Goal: Transaction & Acquisition: Book appointment/travel/reservation

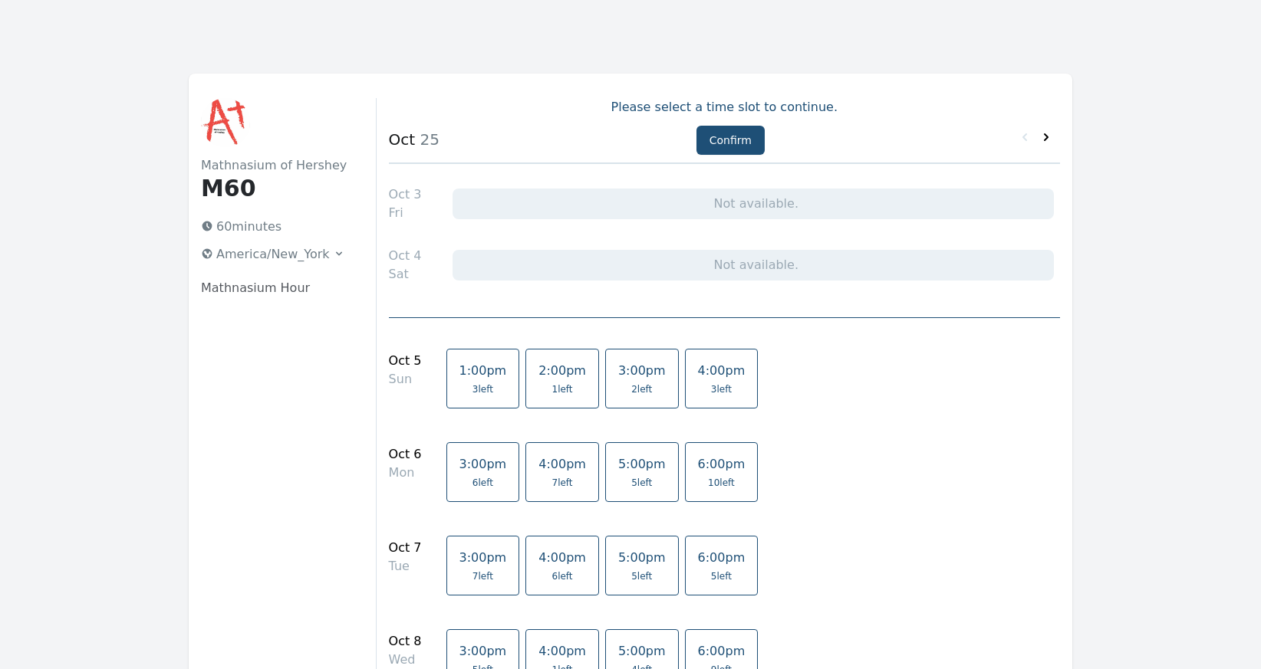
click at [1044, 138] on icon at bounding box center [1045, 137] width 15 height 15
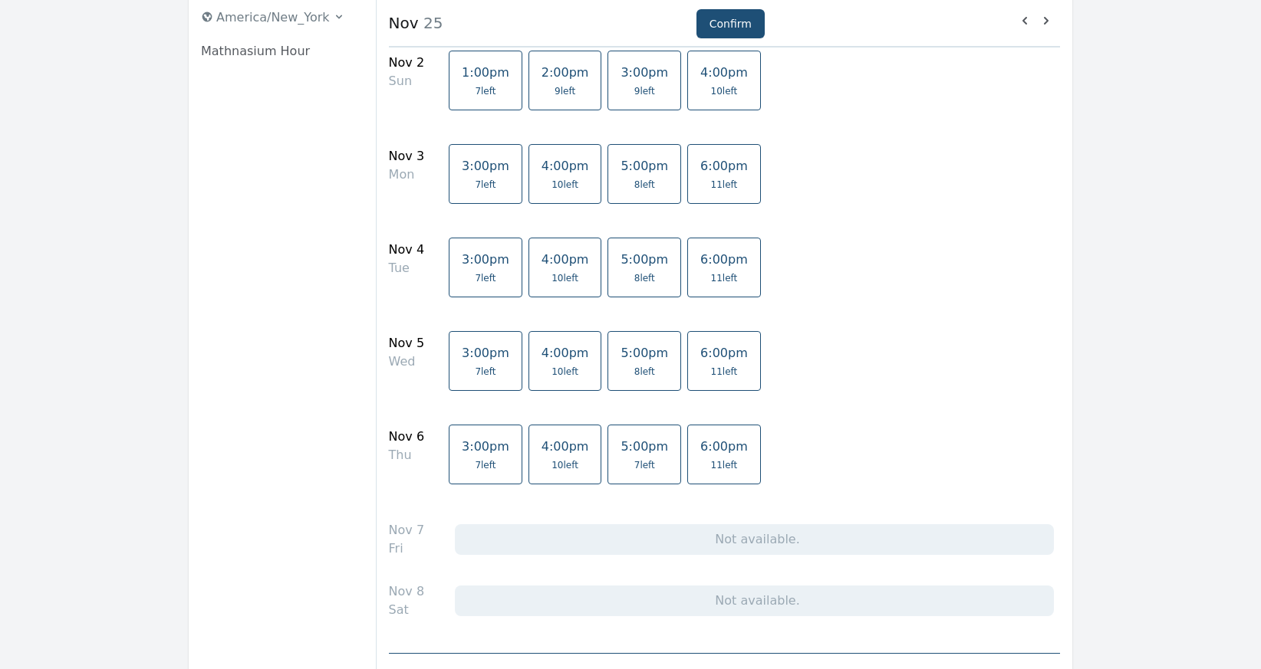
scroll to position [242, 0]
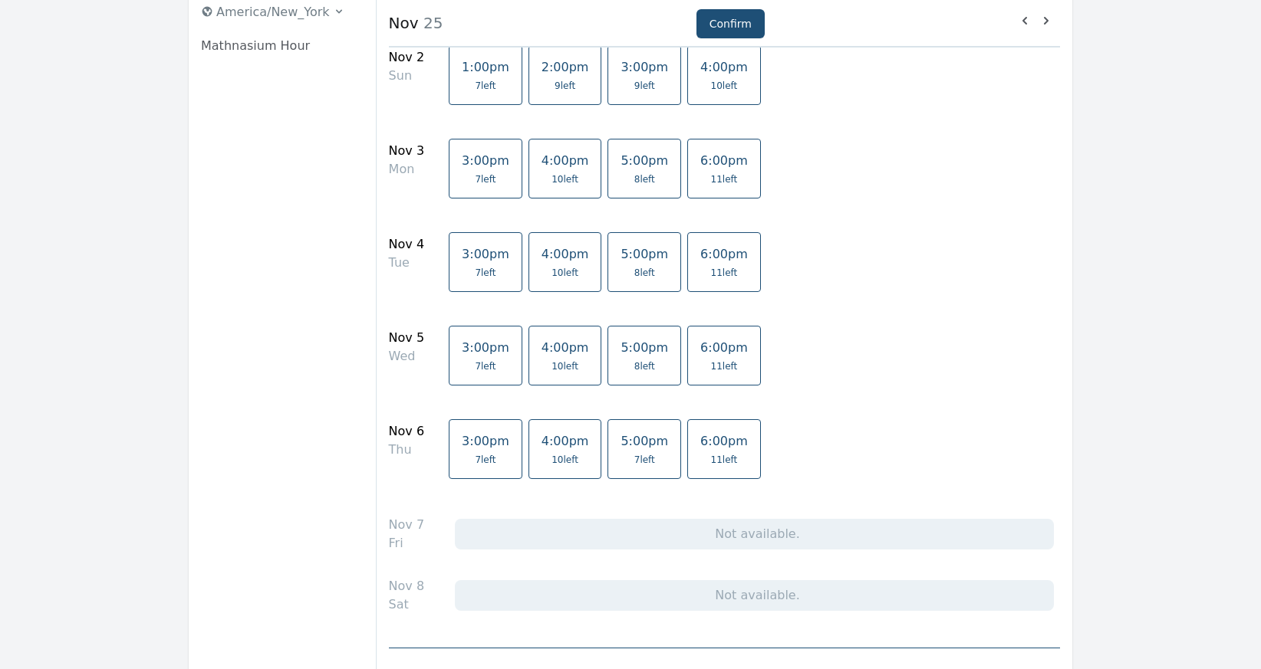
click at [551, 276] on span "10 left" at bounding box center [564, 273] width 27 height 12
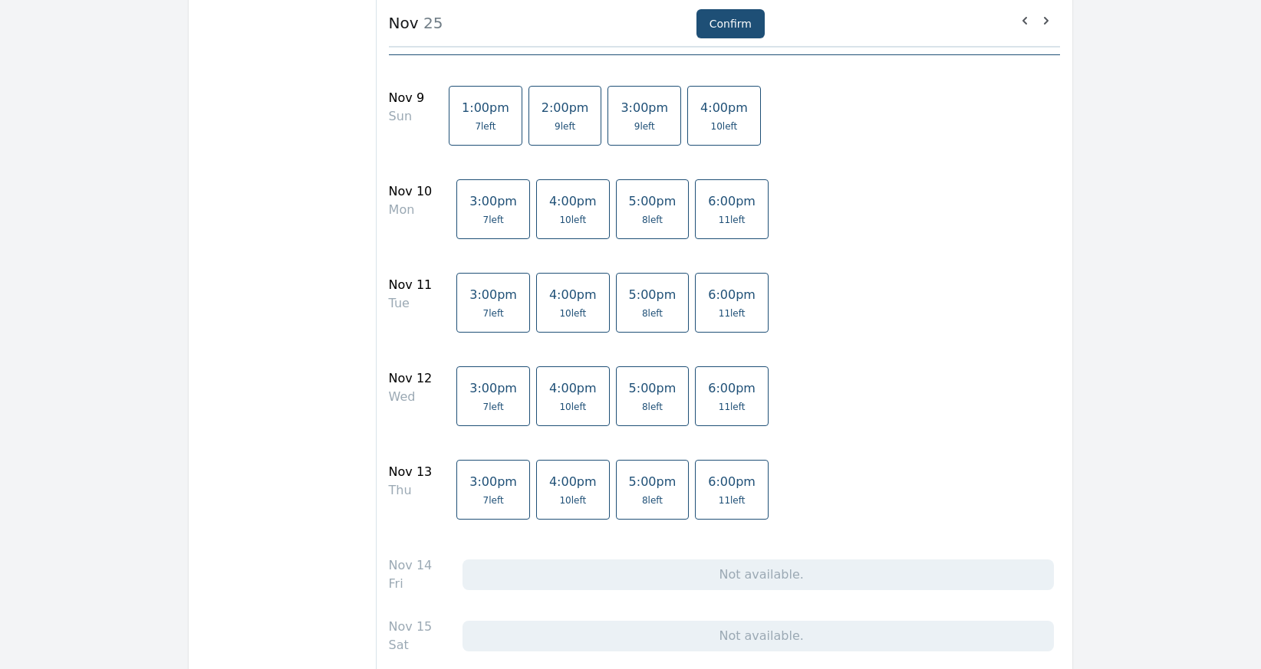
scroll to position [844, 0]
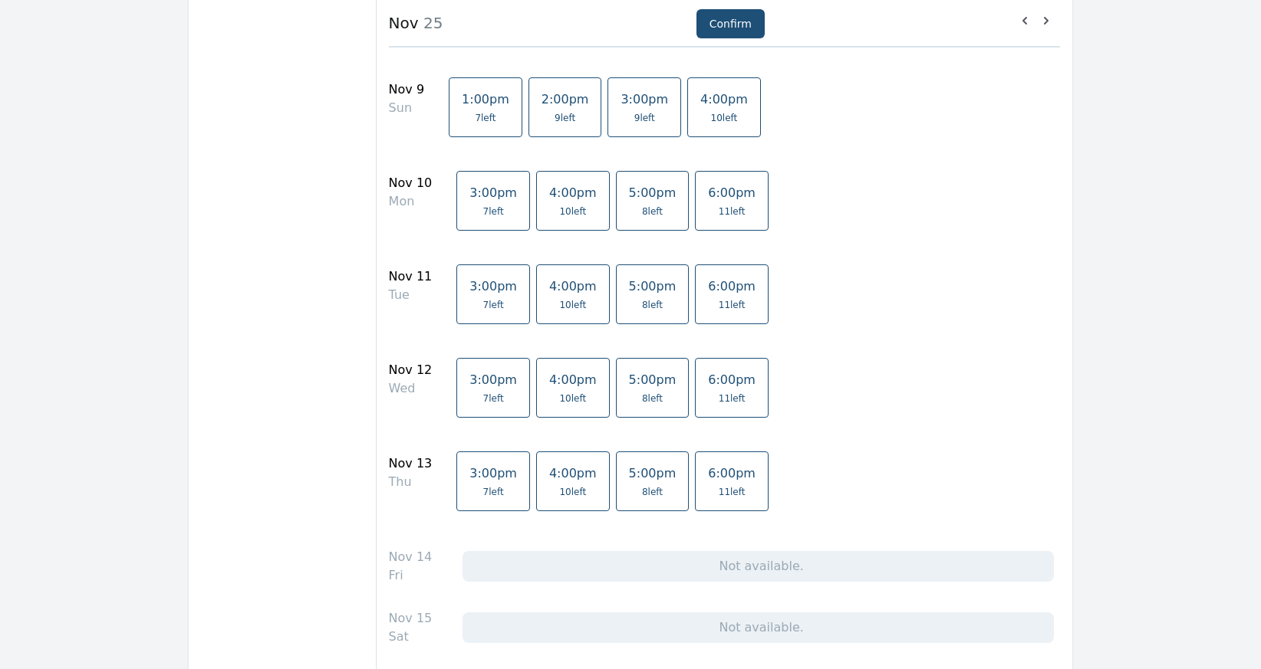
click at [558, 386] on span "4:00pm" at bounding box center [573, 380] width 48 height 15
click at [559, 313] on link "4:00pm 10 left" at bounding box center [573, 295] width 74 height 60
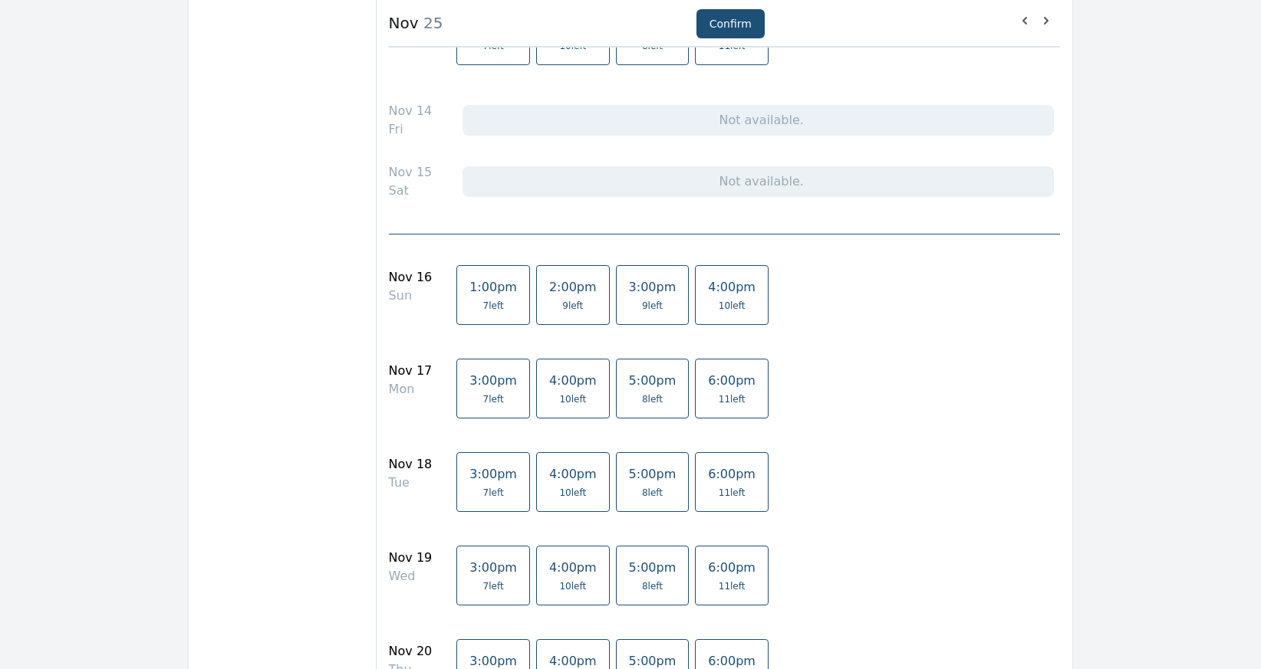
scroll to position [1294, 0]
click at [565, 469] on span "4:00pm" at bounding box center [573, 470] width 48 height 15
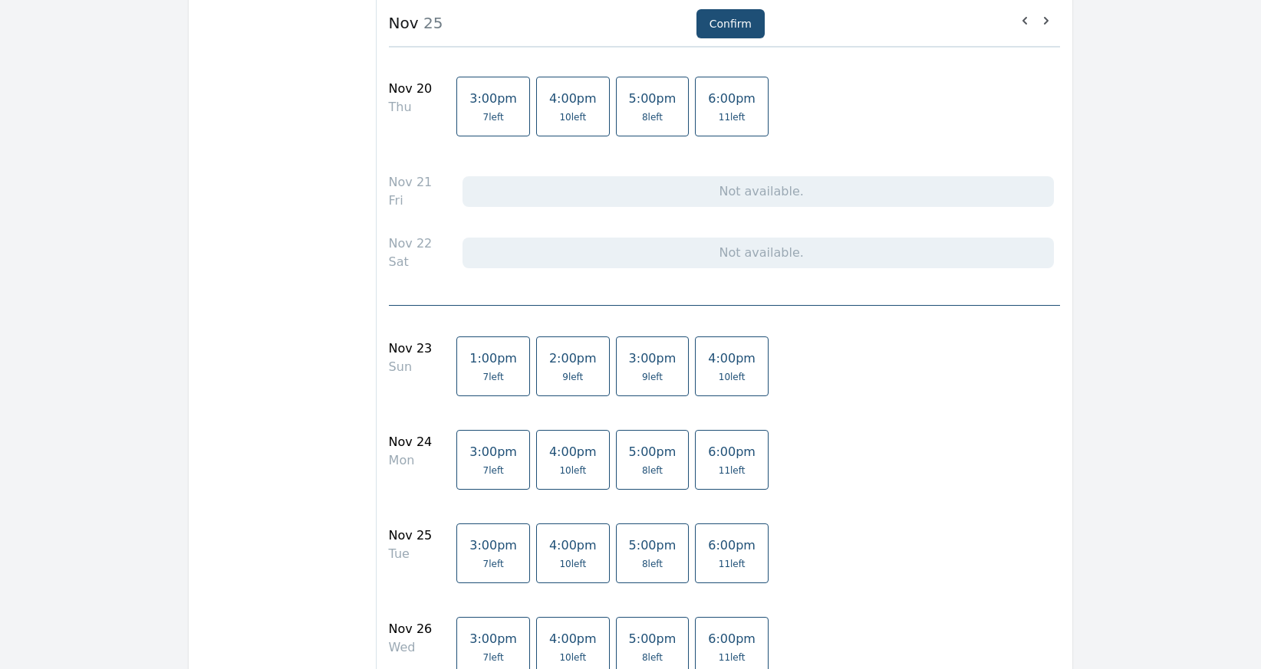
click at [560, 544] on span "4:00pm" at bounding box center [573, 545] width 48 height 15
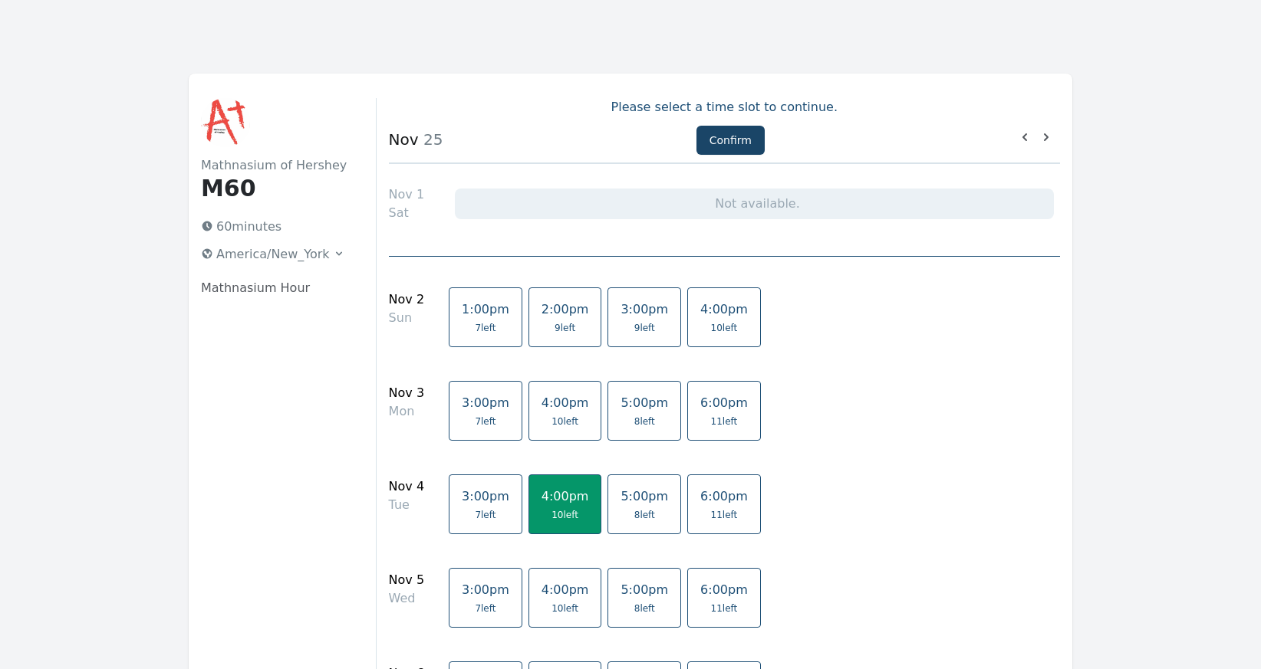
scroll to position [0, 0]
click at [705, 139] on button "Confirm" at bounding box center [730, 140] width 68 height 29
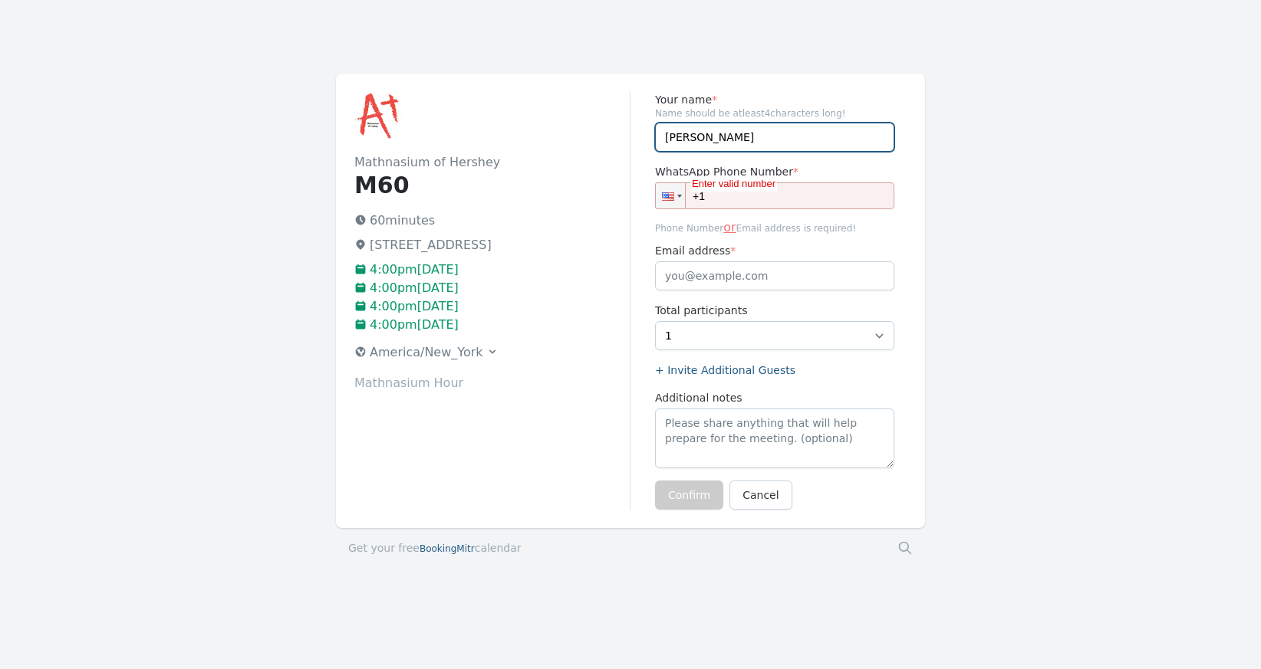
type input "[PERSON_NAME]"
click at [746, 200] on input "+1" at bounding box center [774, 195] width 239 height 27
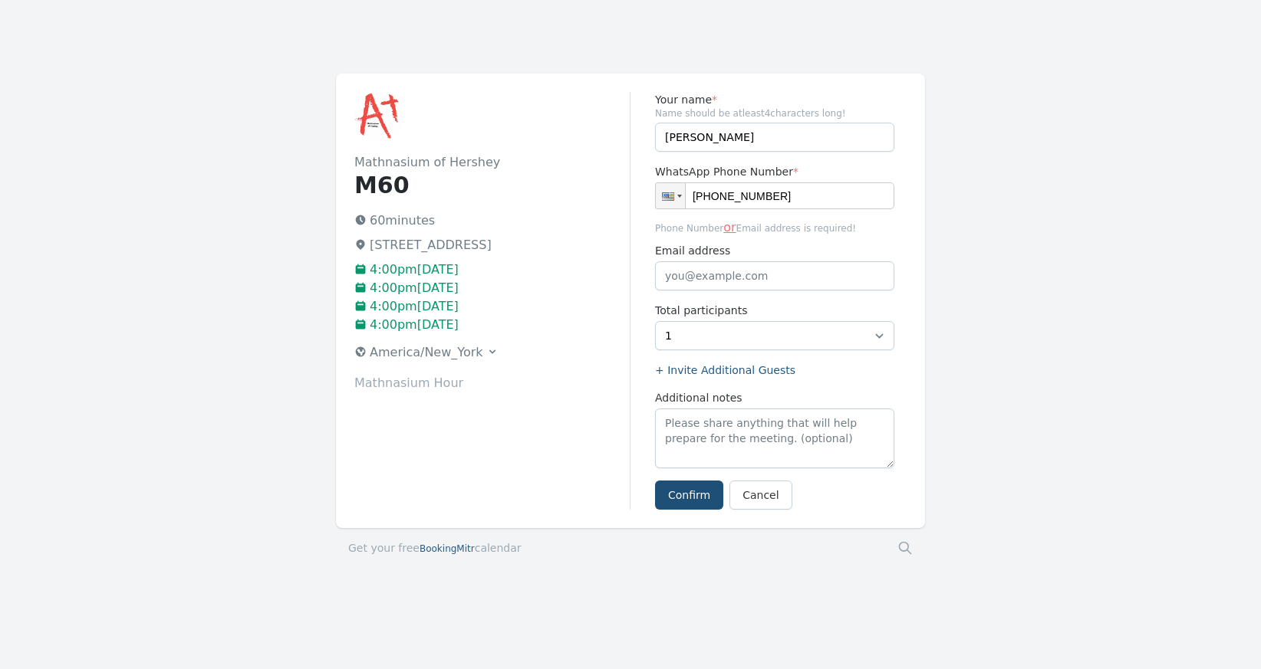
type input "[PHONE_NUMBER]"
type input "[EMAIL_ADDRESS][DOMAIN_NAME]"
drag, startPoint x: 692, startPoint y: 140, endPoint x: 648, endPoint y: 133, distance: 45.0
click at [648, 133] on div "Your name * Name should be atleast 4 characters long! [PERSON_NAME] WhatsApp Ph…" at bounding box center [768, 301] width 276 height 418
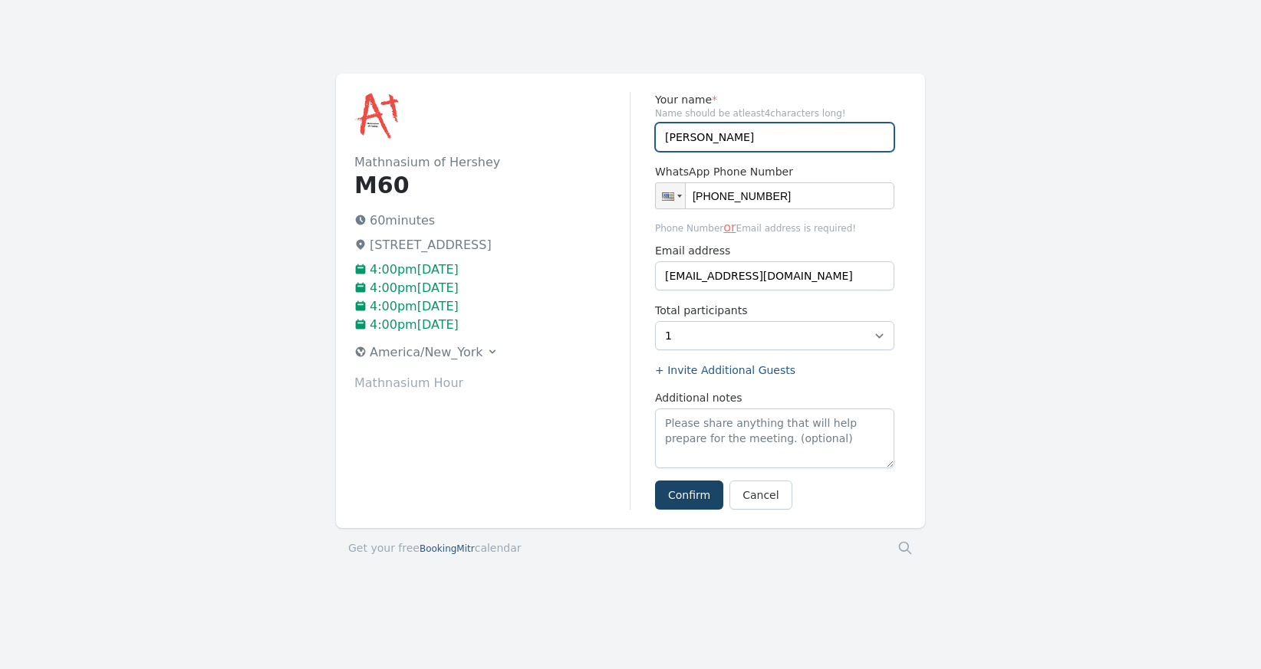
type input "[PERSON_NAME]"
click at [692, 491] on button "Confirm" at bounding box center [689, 495] width 68 height 29
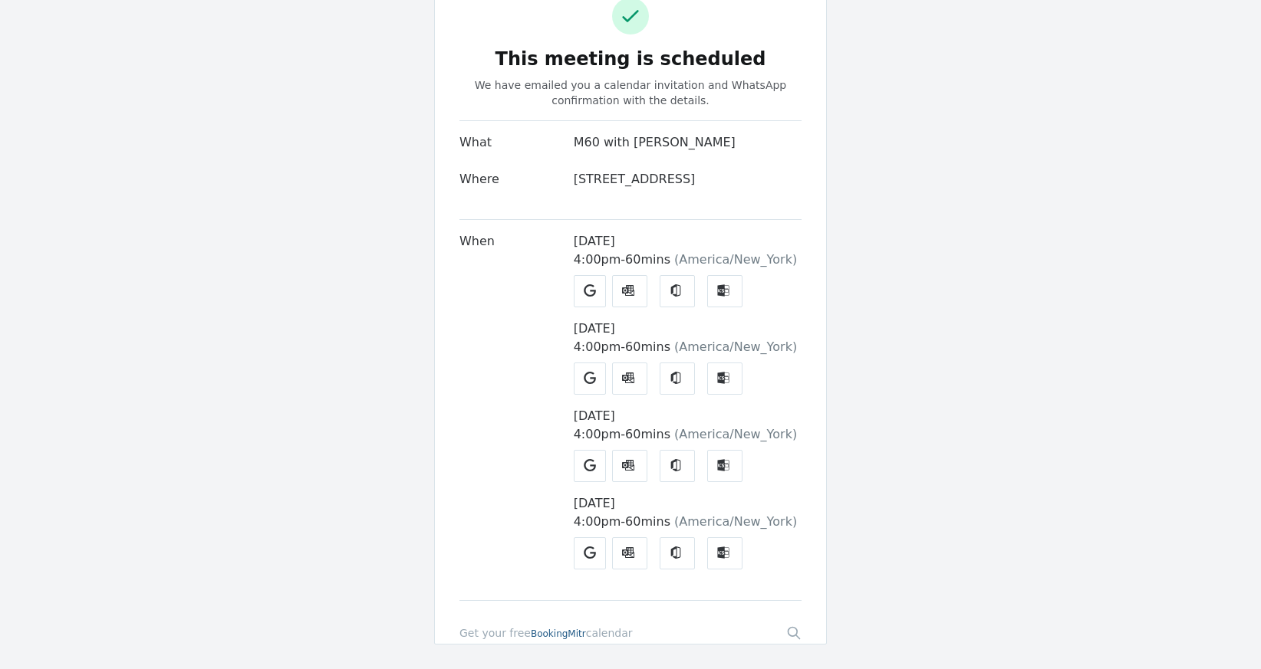
scroll to position [64, 0]
